Goal: Task Accomplishment & Management: Use online tool/utility

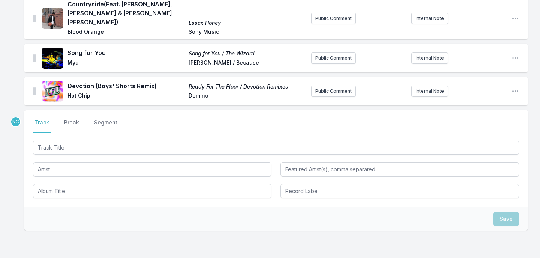
scroll to position [210, 0]
click at [143, 141] on input "Track Title" at bounding box center [276, 148] width 486 height 14
type input "Pokemon"
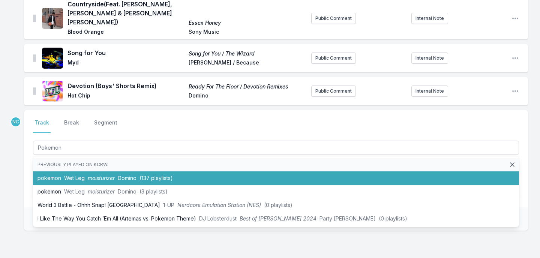
click at [92, 172] on li "pokemon Wet Leg moisturizer Domino (137 playlists)" at bounding box center [276, 179] width 486 height 14
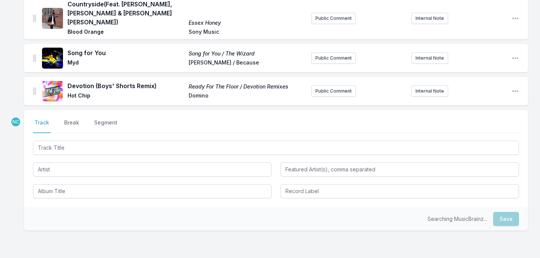
scroll to position [243, 0]
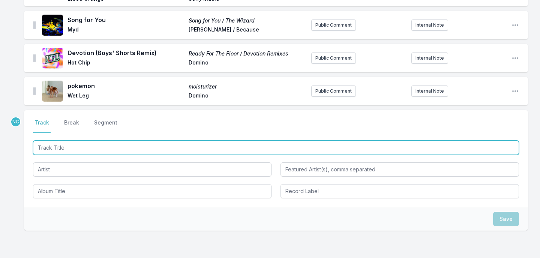
click at [178, 141] on input "Track Title" at bounding box center [276, 148] width 486 height 14
type input "English Harbour"
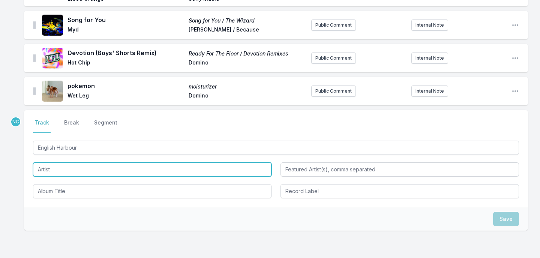
click at [150, 163] on input "Artist" at bounding box center [152, 170] width 239 height 14
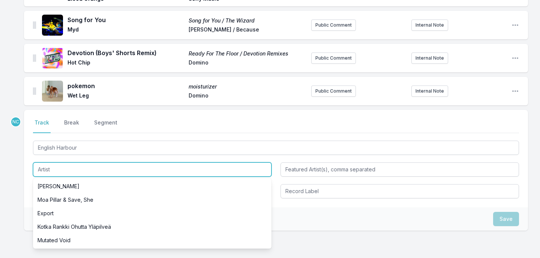
click at [150, 163] on input "Artist" at bounding box center [152, 170] width 239 height 14
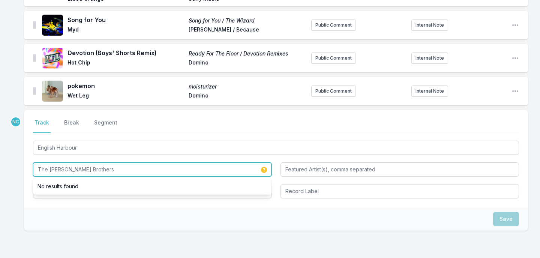
type input "The [PERSON_NAME] Brothers"
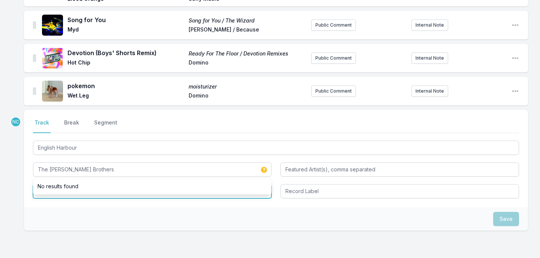
click at [143, 184] on input "Album Title" at bounding box center [152, 191] width 239 height 14
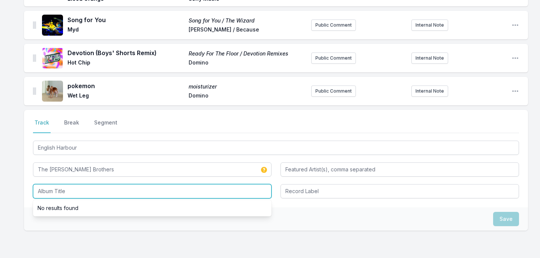
click at [143, 184] on input "Album Title" at bounding box center [152, 191] width 239 height 14
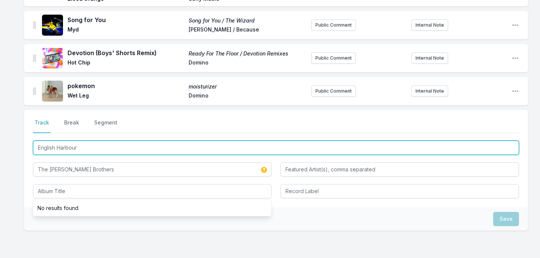
click at [139, 141] on input "English Harbour" at bounding box center [276, 148] width 486 height 14
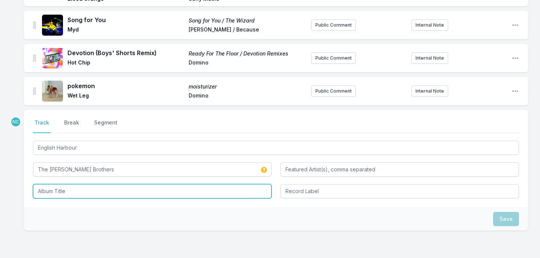
click at [120, 184] on input "Album Title" at bounding box center [152, 191] width 239 height 14
paste input "English Harbour"
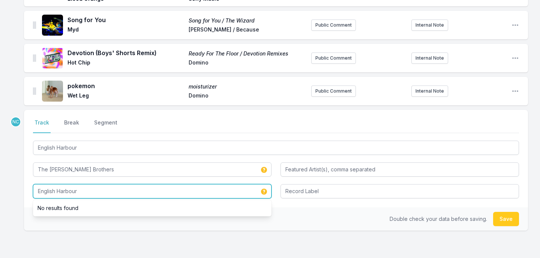
type input "English Harbour"
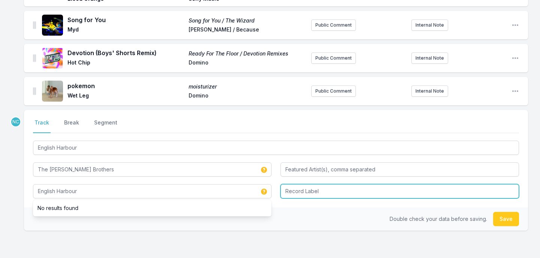
click at [323, 184] on input "Record Label" at bounding box center [400, 191] width 239 height 14
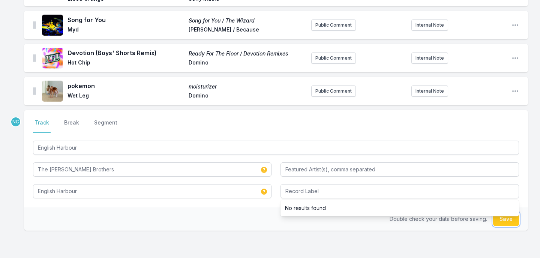
click at [502, 212] on button "Save" at bounding box center [507, 219] width 26 height 14
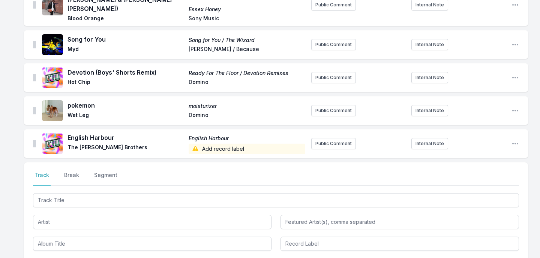
scroll to position [295, 0]
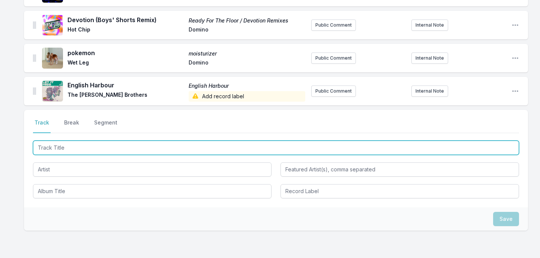
click at [141, 141] on input "Track Title" at bounding box center [276, 148] width 486 height 14
type input "Best You Ever Had"
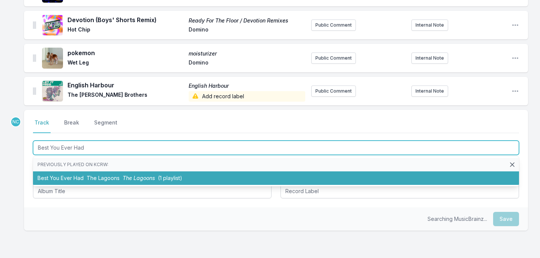
click at [105, 175] on span "The Lagoons" at bounding box center [103, 178] width 33 height 6
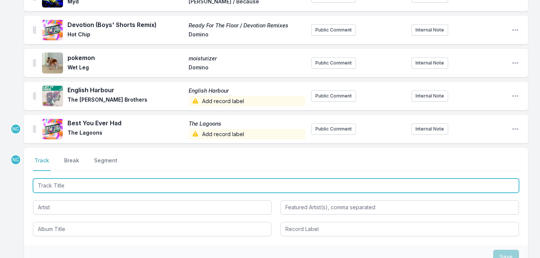
scroll to position [285, 0]
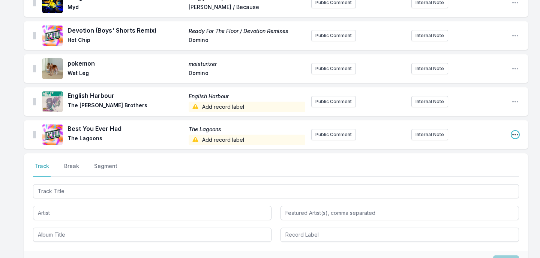
click at [515, 131] on icon "Open playlist item options" at bounding box center [516, 135] width 8 height 8
click at [492, 143] on button "Edit Track Details" at bounding box center [477, 150] width 84 height 14
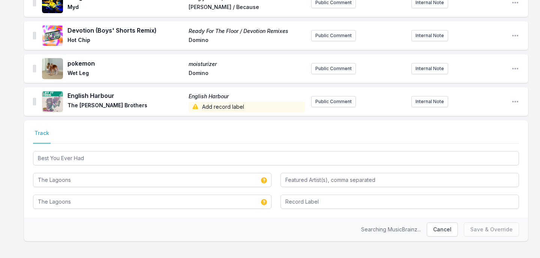
scroll to position [268, 0]
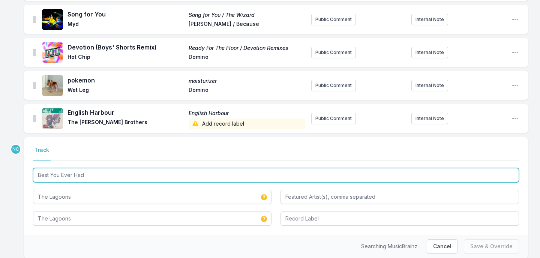
click at [137, 168] on input "Best You Ever Had" at bounding box center [276, 175] width 486 height 14
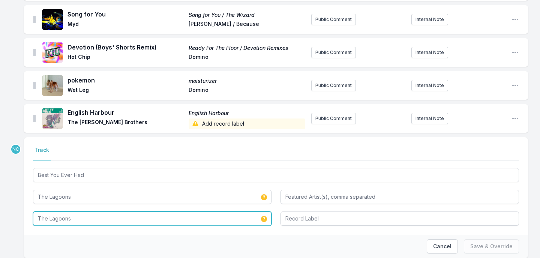
click at [105, 212] on input "The Lagoons" at bounding box center [152, 219] width 239 height 14
paste input "Best You Ever Had"
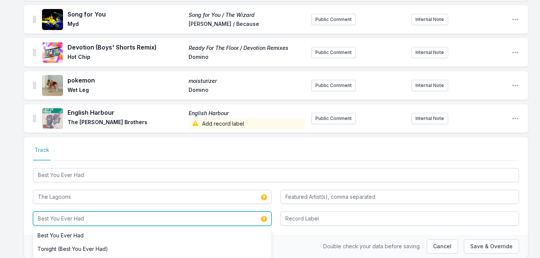
type input "Best You Ever Had"
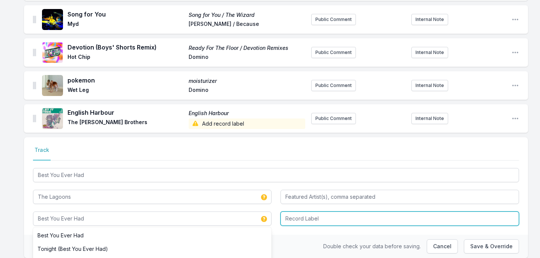
click at [345, 212] on input "Record Label" at bounding box center [400, 219] width 239 height 14
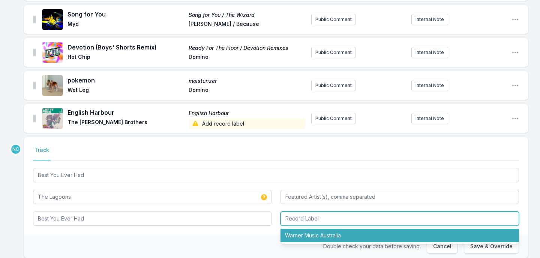
click at [346, 229] on li "Warner Music Australia" at bounding box center [400, 236] width 239 height 14
type input "Warner Music Australia"
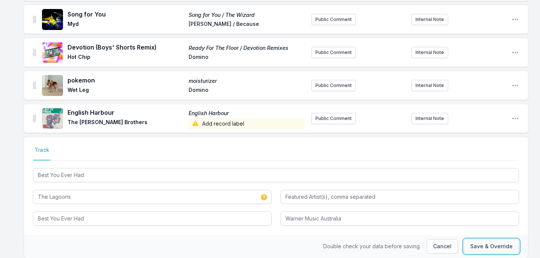
click at [483, 239] on button "Save & Override" at bounding box center [491, 246] width 55 height 14
type input "The Lagoons"
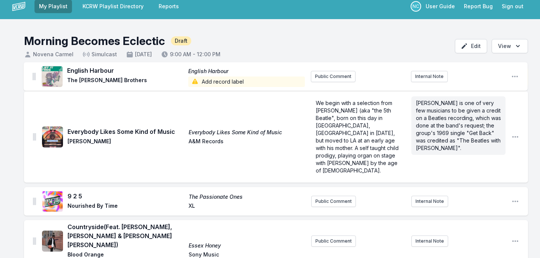
scroll to position [0, 0]
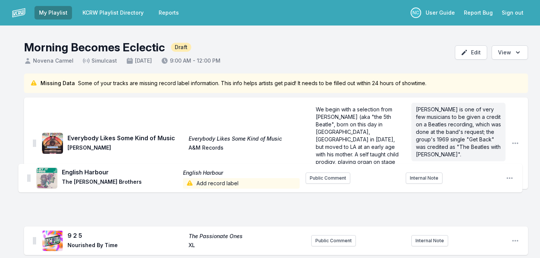
drag, startPoint x: 34, startPoint y: 95, endPoint x: 28, endPoint y: 176, distance: 81.3
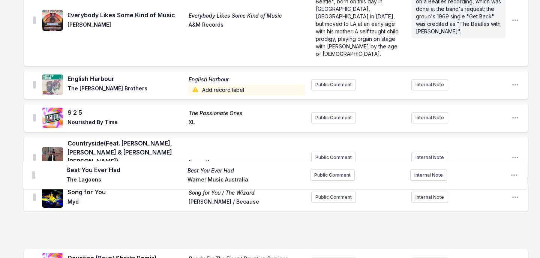
scroll to position [111, 0]
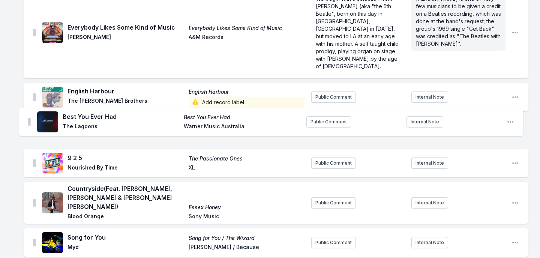
drag, startPoint x: 35, startPoint y: 225, endPoint x: 29, endPoint y: 109, distance: 116.1
click at [29, 109] on ul "Everybody Likes Some Kind of Music Everybody Likes Some Kind of Music [PERSON_N…" at bounding box center [276, 155] width 504 height 336
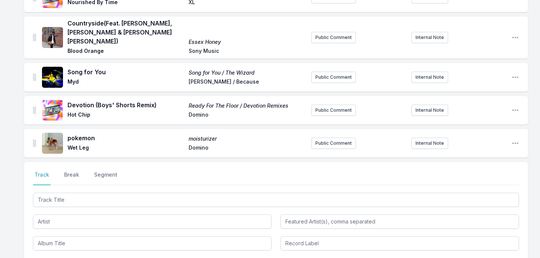
scroll to position [349, 0]
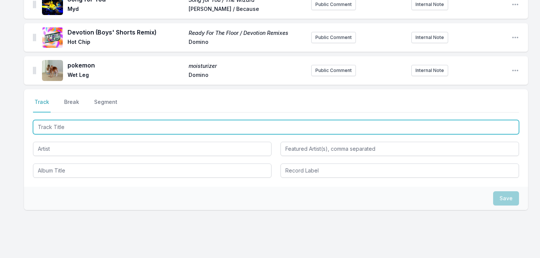
click at [169, 120] on input "Track Title" at bounding box center [276, 127] width 486 height 14
type input "The Ones We Loved"
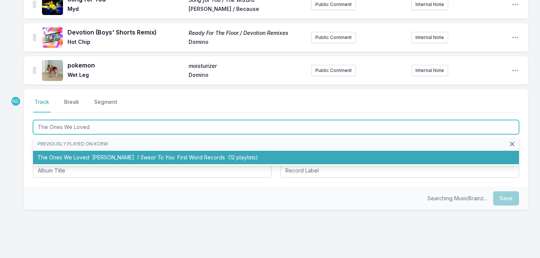
click at [161, 154] on span "I Swear To You" at bounding box center [155, 157] width 37 height 6
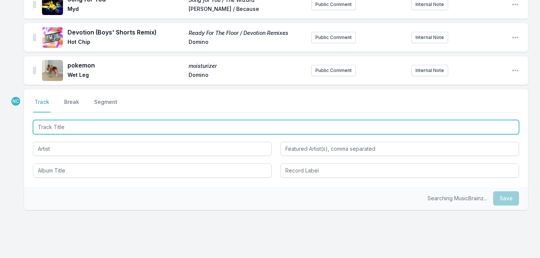
scroll to position [382, 0]
